Goal: Information Seeking & Learning: Learn about a topic

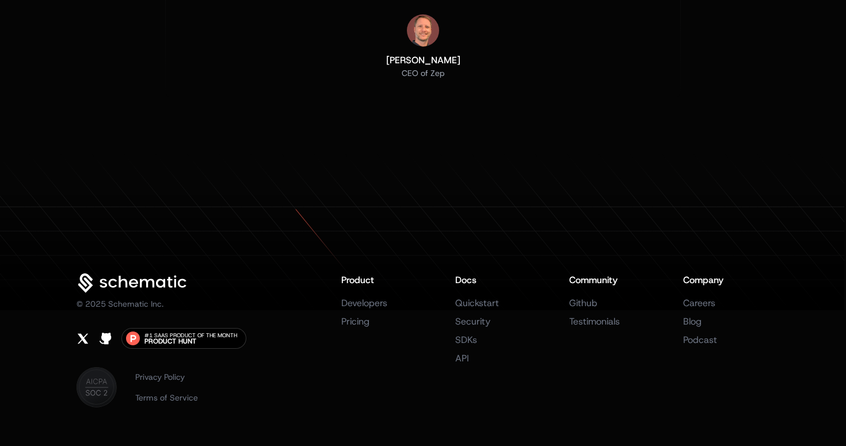
scroll to position [3839, 0]
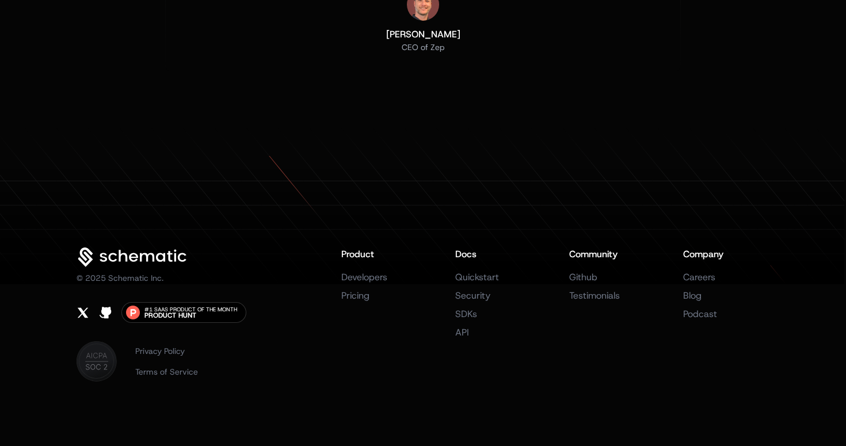
click at [137, 277] on p "© 2025 Schematic Inc." at bounding box center [120, 278] width 87 height 12
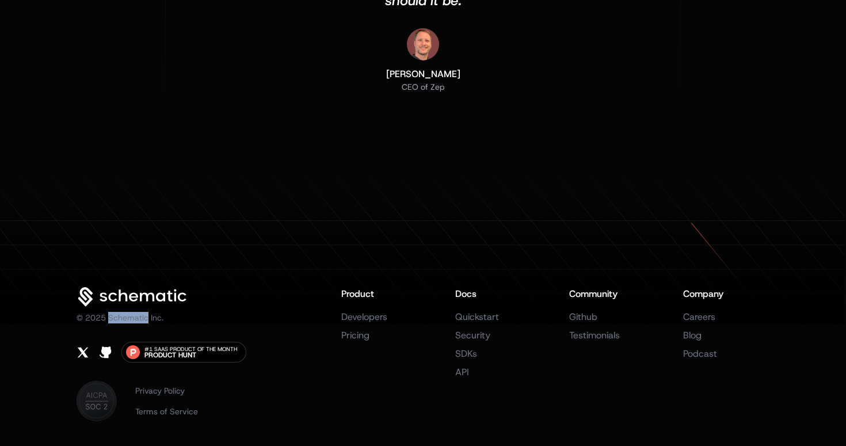
scroll to position [3867, 0]
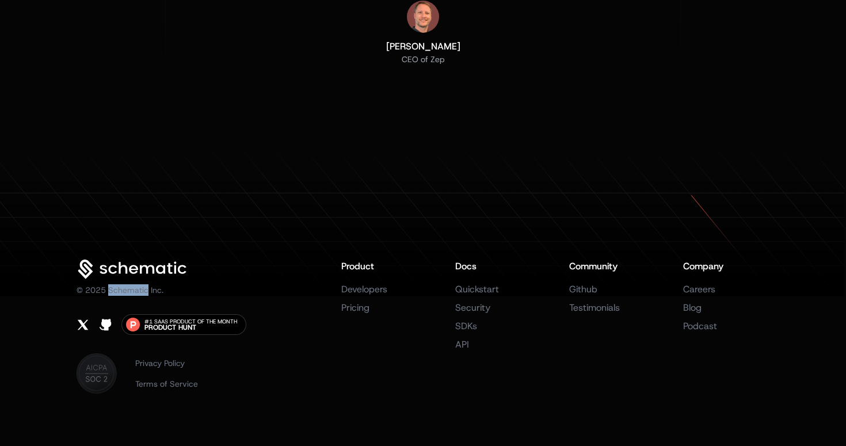
copy p "Schematic"
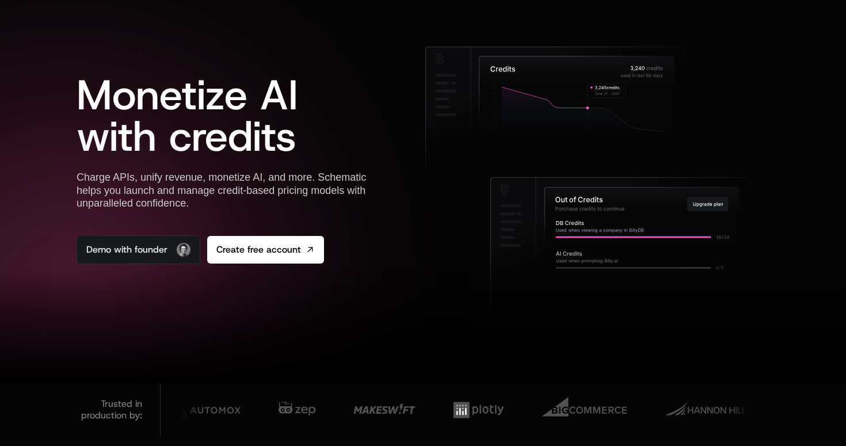
scroll to position [0, 0]
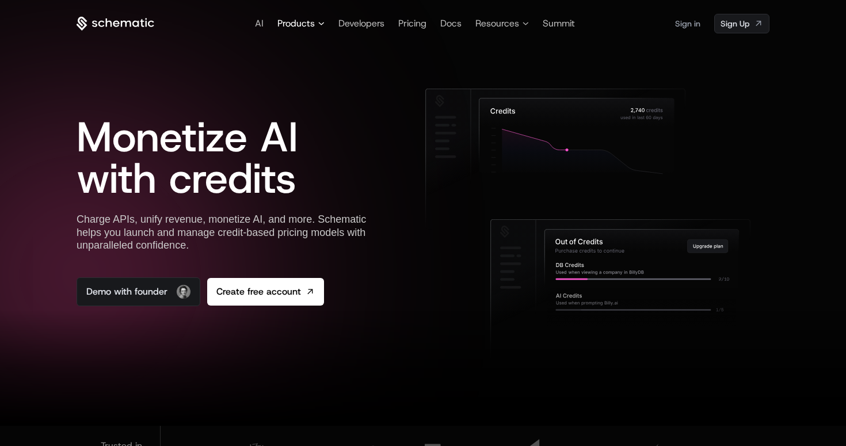
click at [296, 20] on span "Products" at bounding box center [295, 24] width 37 height 14
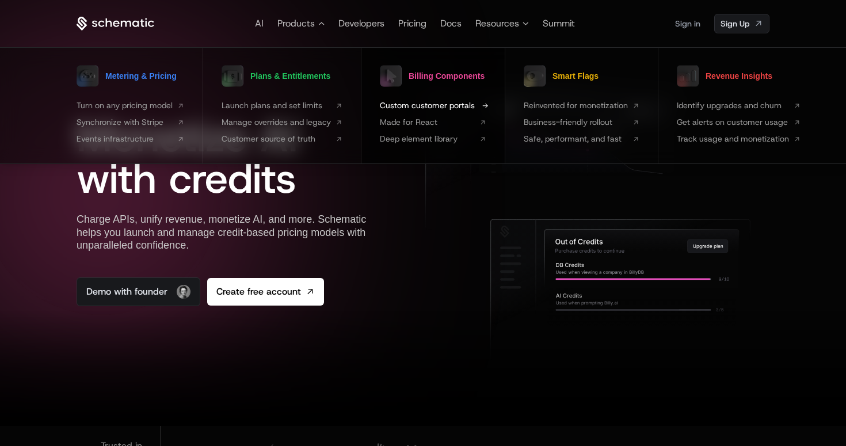
click at [413, 104] on span "Custom customer portals" at bounding box center [427, 106] width 95 height 12
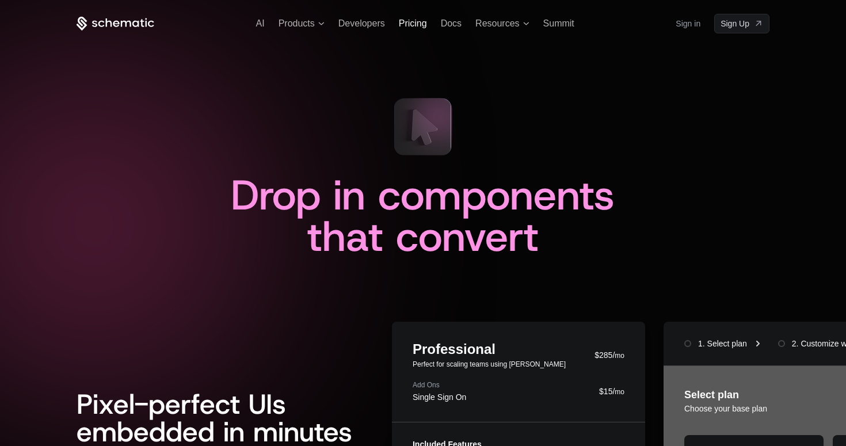
click at [411, 25] on span "Pricing" at bounding box center [413, 23] width 28 height 10
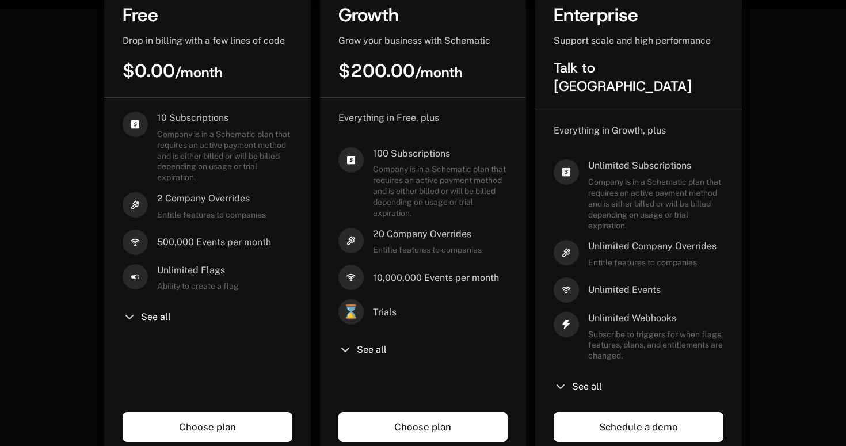
scroll to position [343, 0]
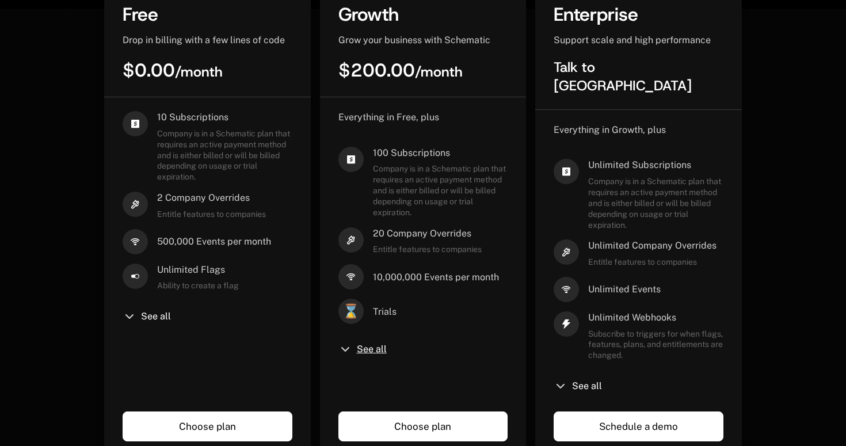
click at [375, 345] on span "See all" at bounding box center [372, 349] width 30 height 9
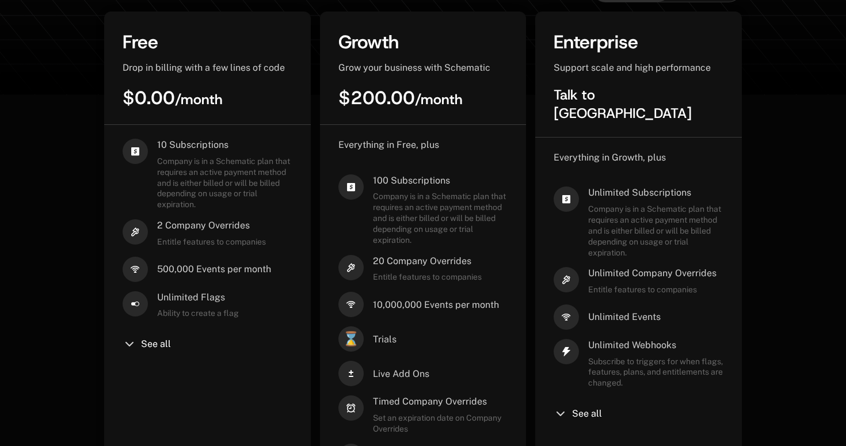
scroll to position [0, 0]
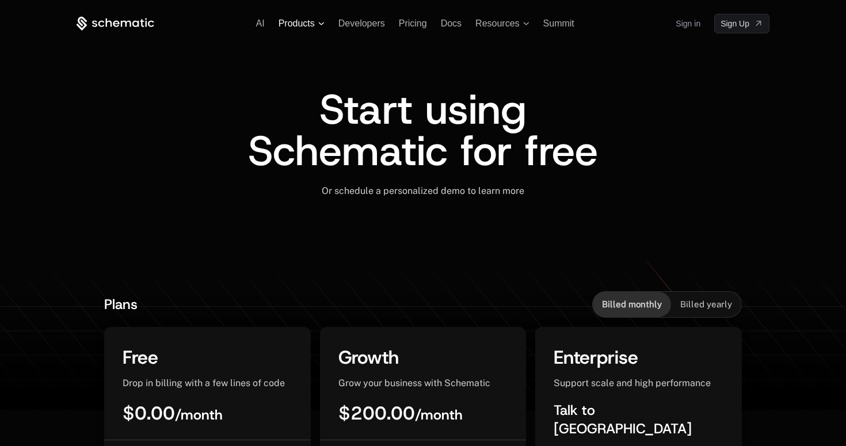
click at [303, 23] on span "Products" at bounding box center [297, 23] width 36 height 10
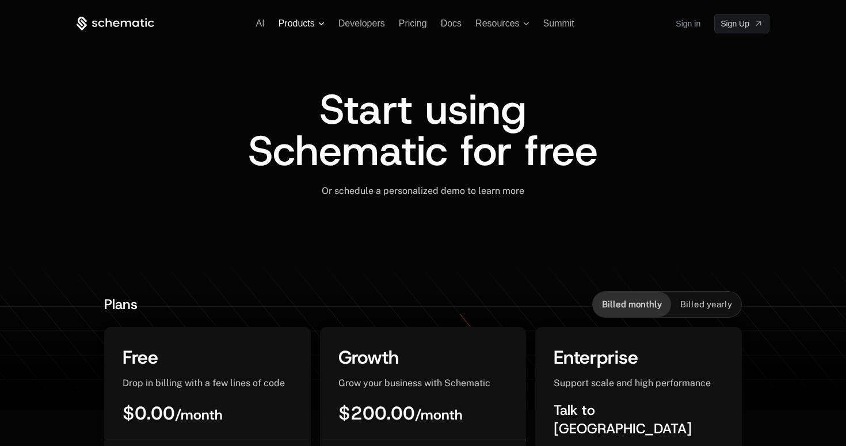
click at [301, 24] on span "Products" at bounding box center [297, 23] width 36 height 10
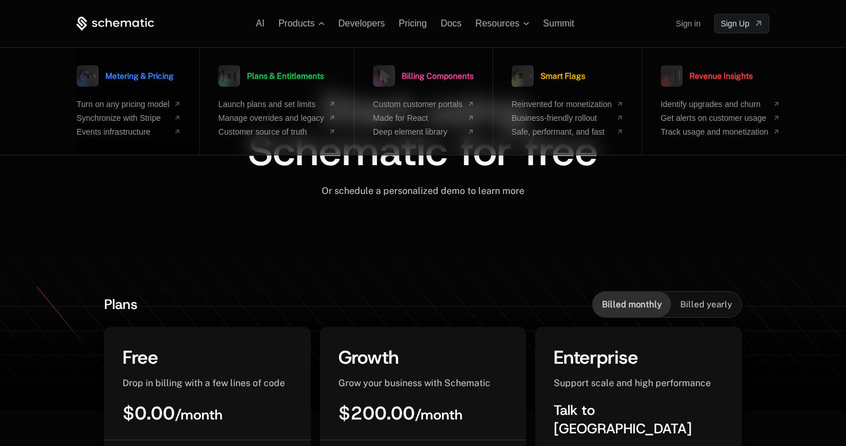
click at [161, 75] on span "Metering & Pricing" at bounding box center [139, 76] width 68 height 8
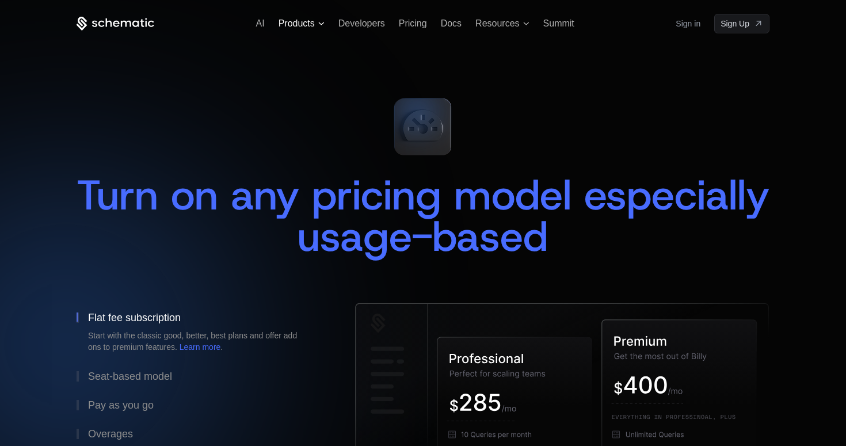
click at [309, 25] on span "Products" at bounding box center [297, 23] width 36 height 10
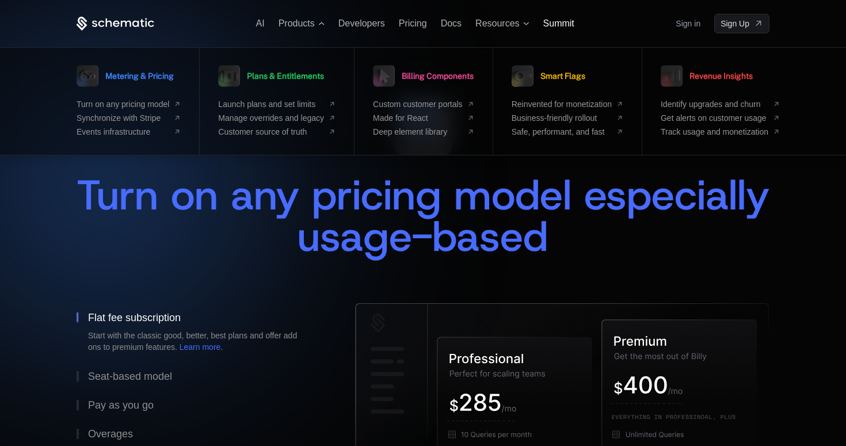
click at [557, 22] on span "Summit" at bounding box center [558, 23] width 31 height 10
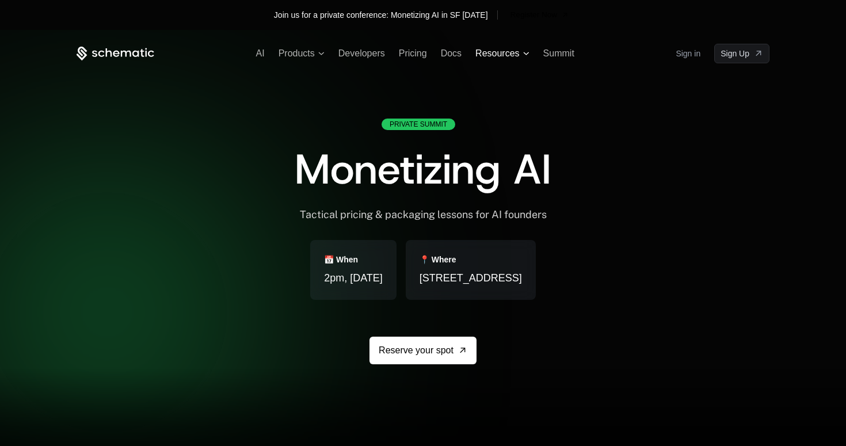
click at [509, 56] on span "Resources" at bounding box center [497, 54] width 44 height 14
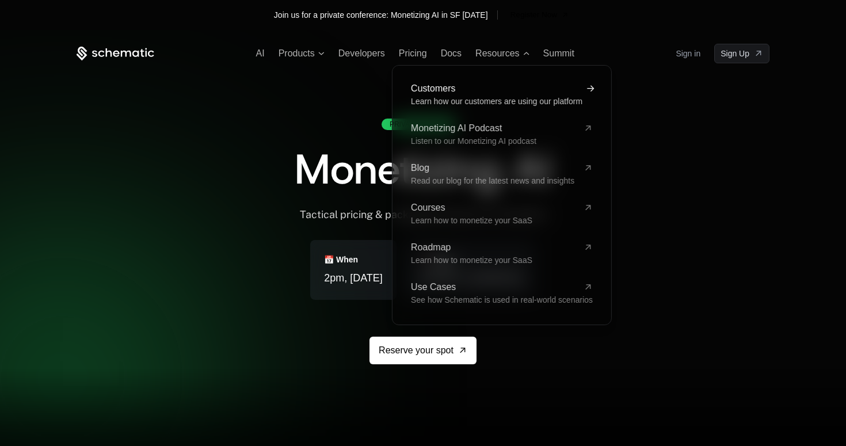
click at [490, 94] on link "Customers Learn how our customers are using our platform" at bounding box center [502, 96] width 182 height 24
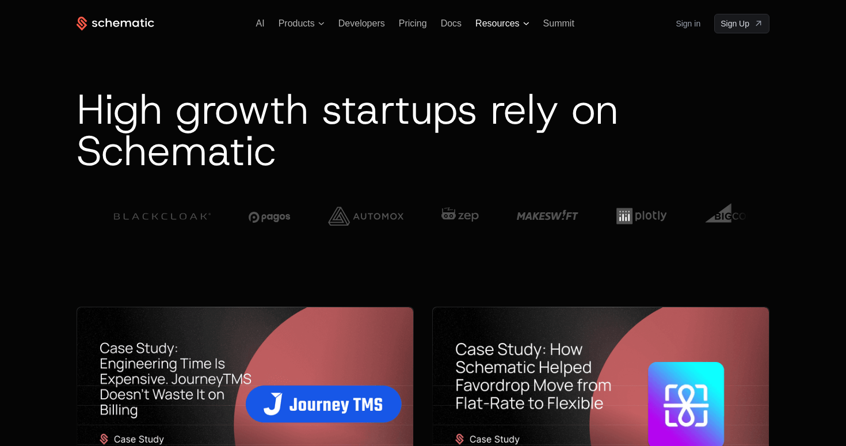
click at [511, 24] on span "Resources" at bounding box center [497, 24] width 44 height 14
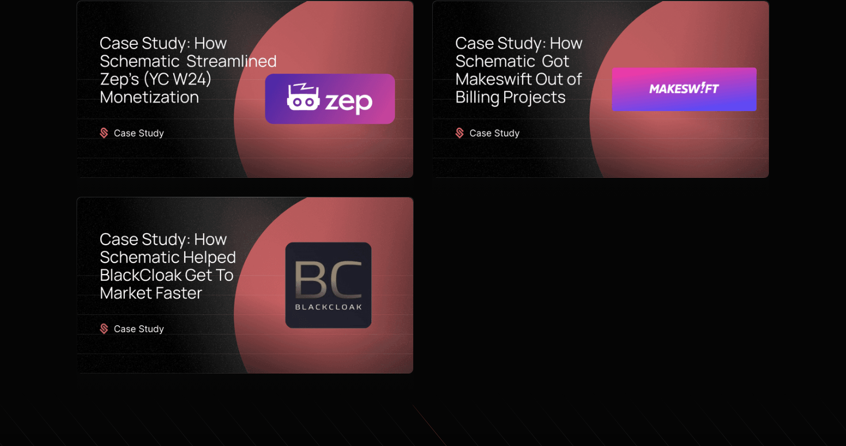
scroll to position [964, 0]
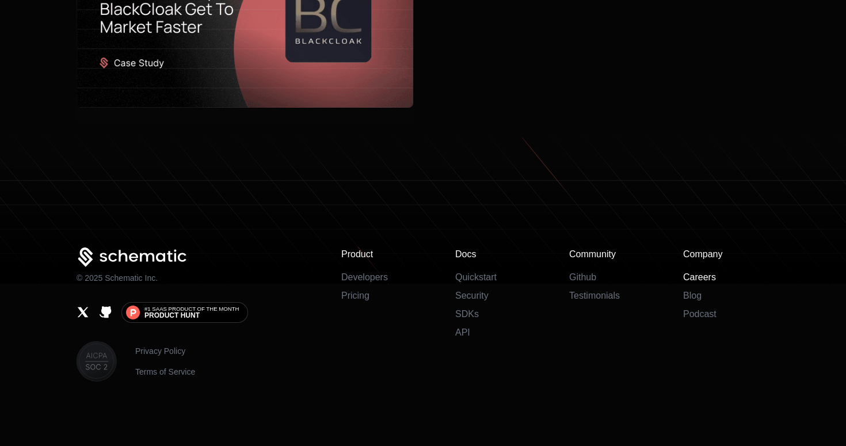
click at [707, 281] on link "Careers" at bounding box center [699, 277] width 33 height 10
